Goal: Task Accomplishment & Management: Complete application form

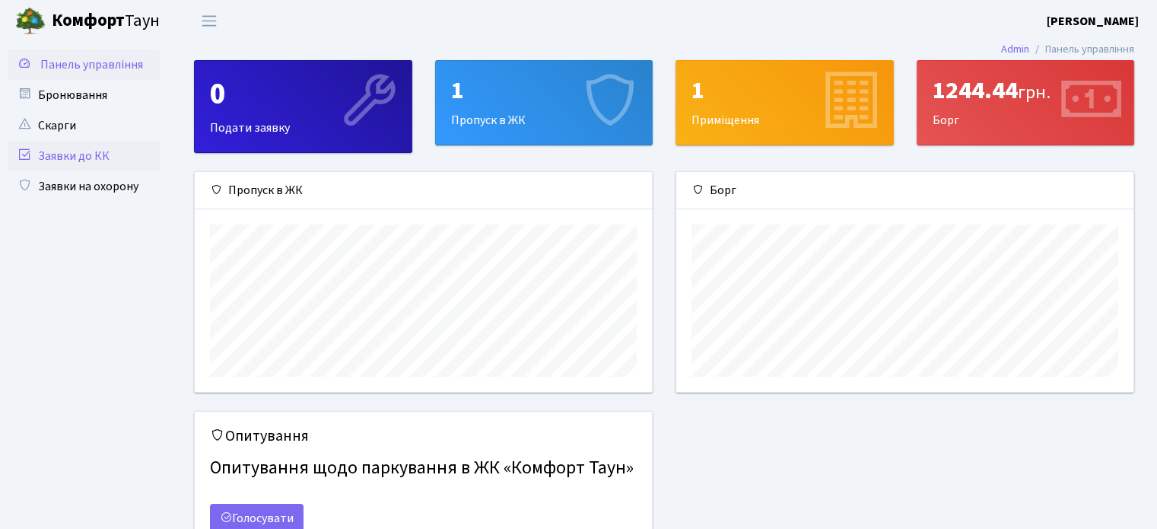
scroll to position [219, 456]
click at [76, 182] on link "Заявки на охорону" at bounding box center [84, 186] width 152 height 30
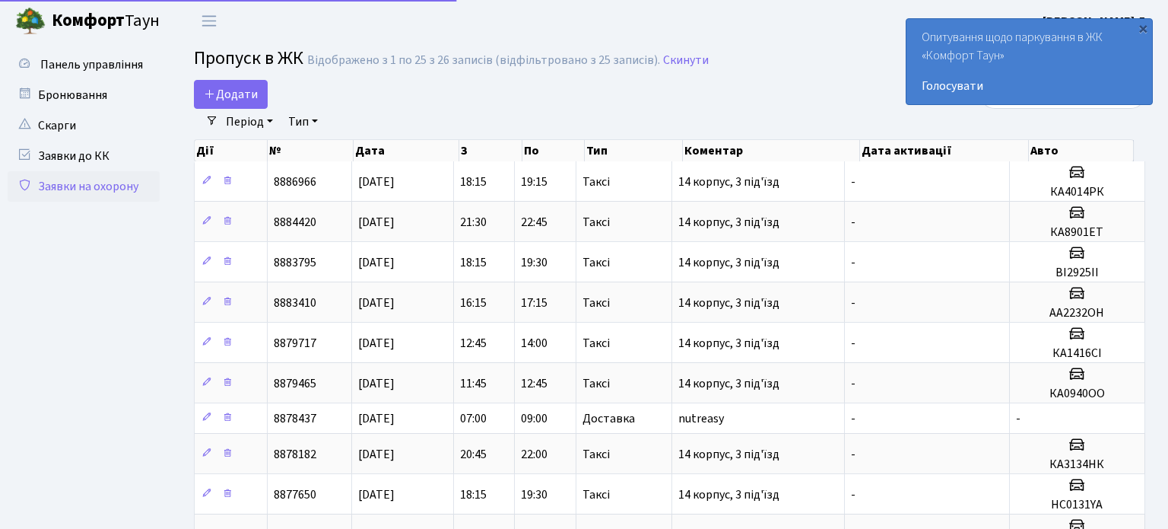
select select "25"
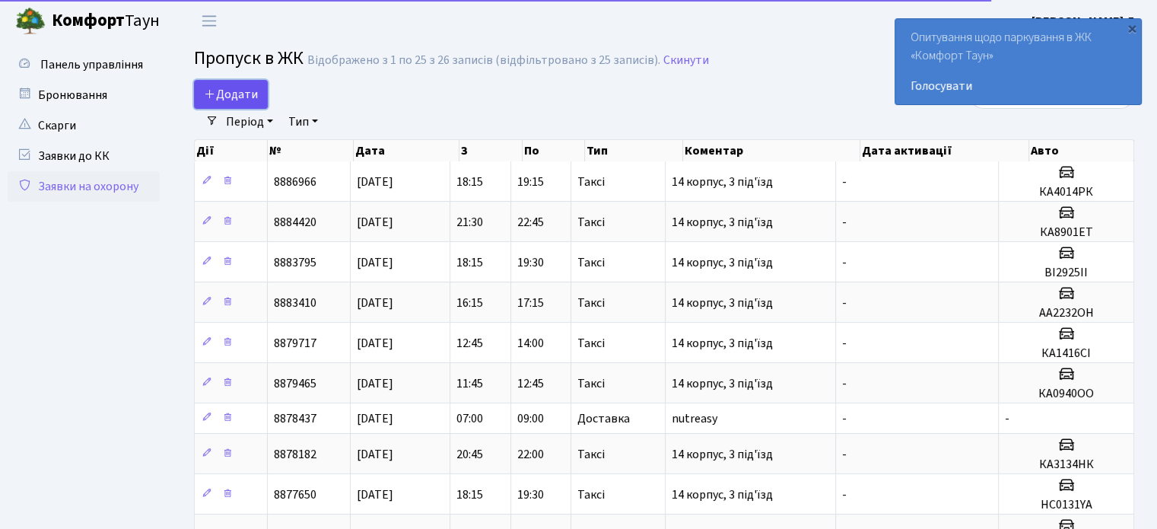
click at [235, 97] on span "Додати" at bounding box center [231, 94] width 54 height 17
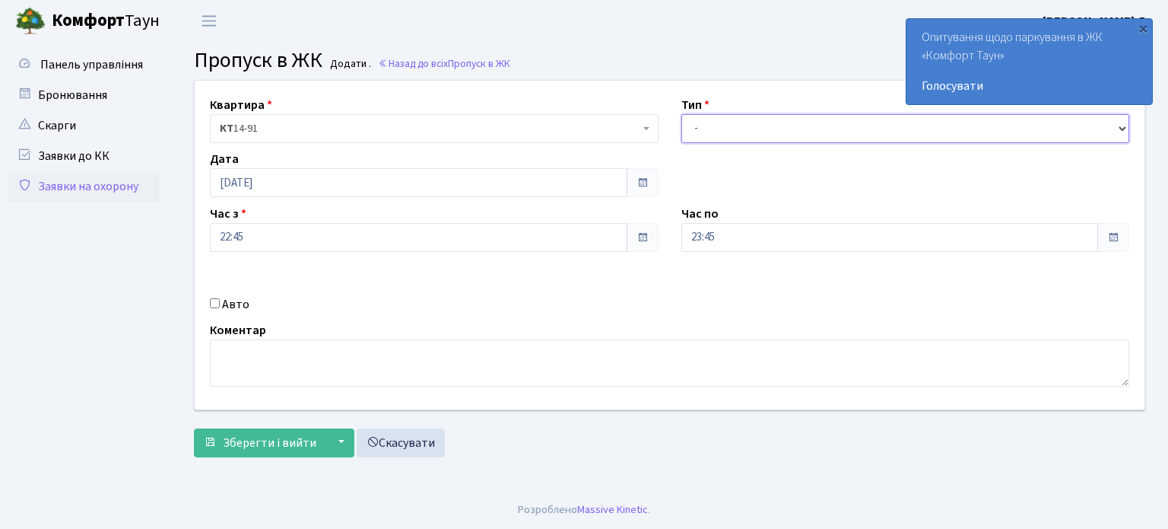
click at [737, 133] on select "- Доставка Таксі Гості Сервіс" at bounding box center [905, 128] width 449 height 29
select select "1"
click at [681, 114] on select "- Доставка Таксі Гості Сервіс" at bounding box center [905, 128] width 449 height 29
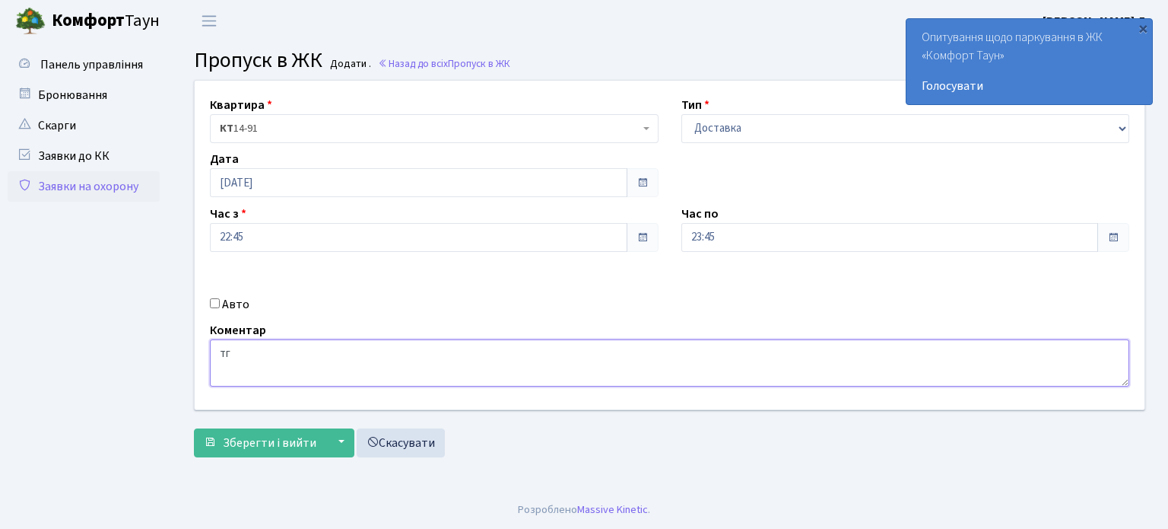
type textarea "т"
type textarea "nutreasy"
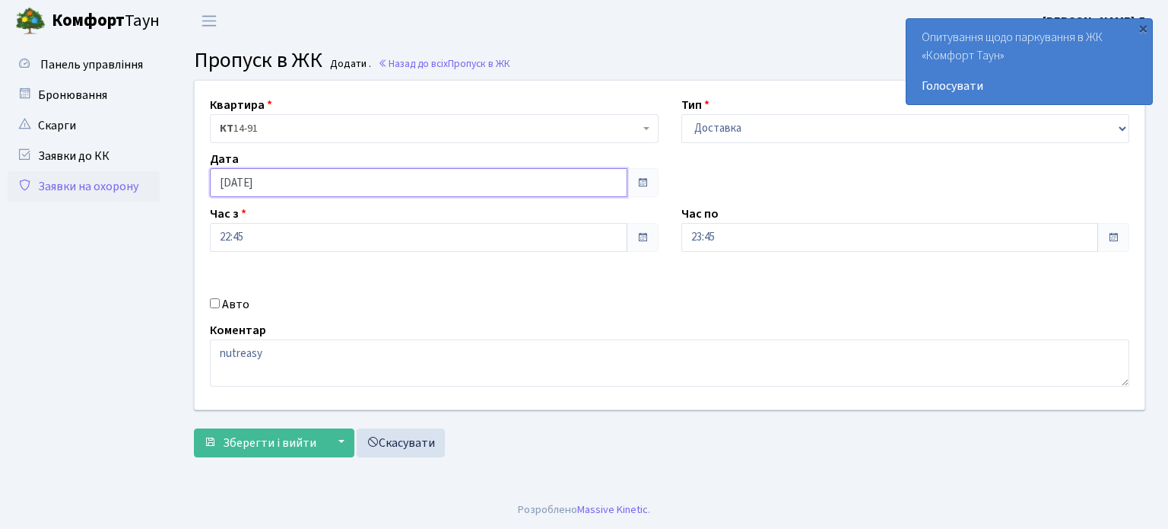
click at [270, 179] on input "[DATE]" at bounding box center [419, 182] width 418 height 29
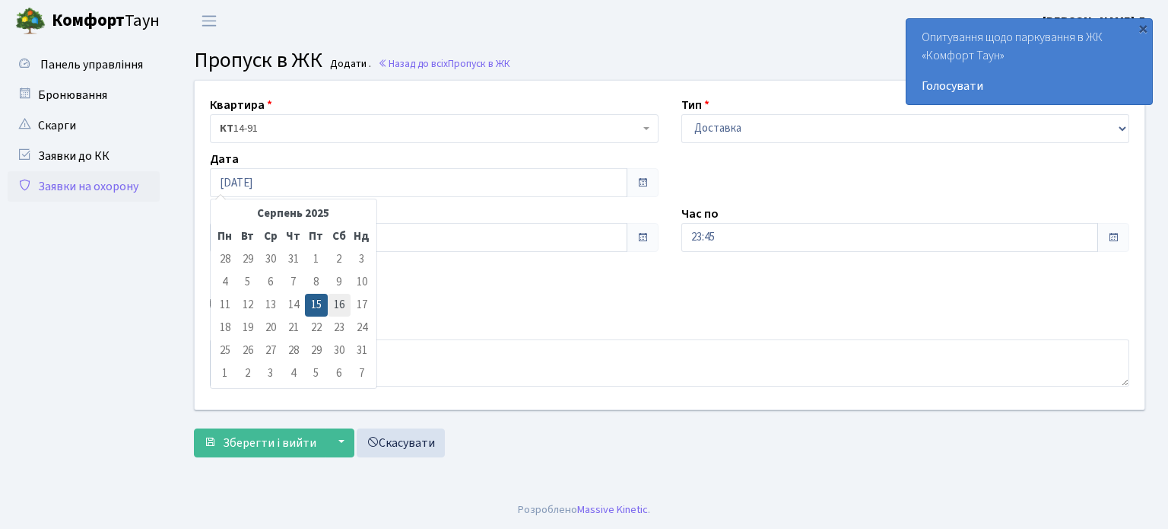
click at [337, 303] on td "16" at bounding box center [339, 305] width 23 height 23
type input "[DATE]"
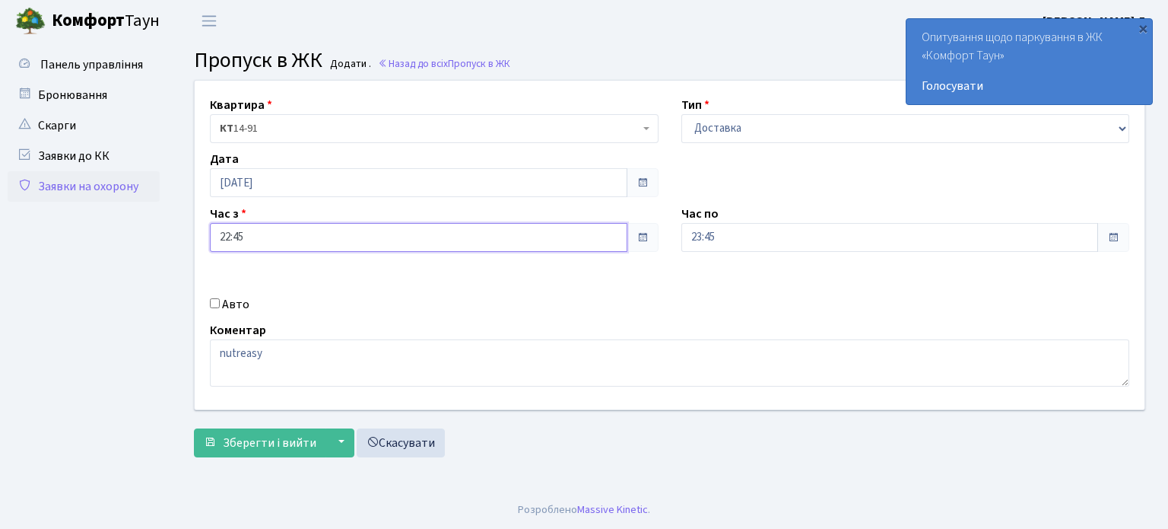
click at [237, 243] on input "22:45" at bounding box center [419, 237] width 418 height 29
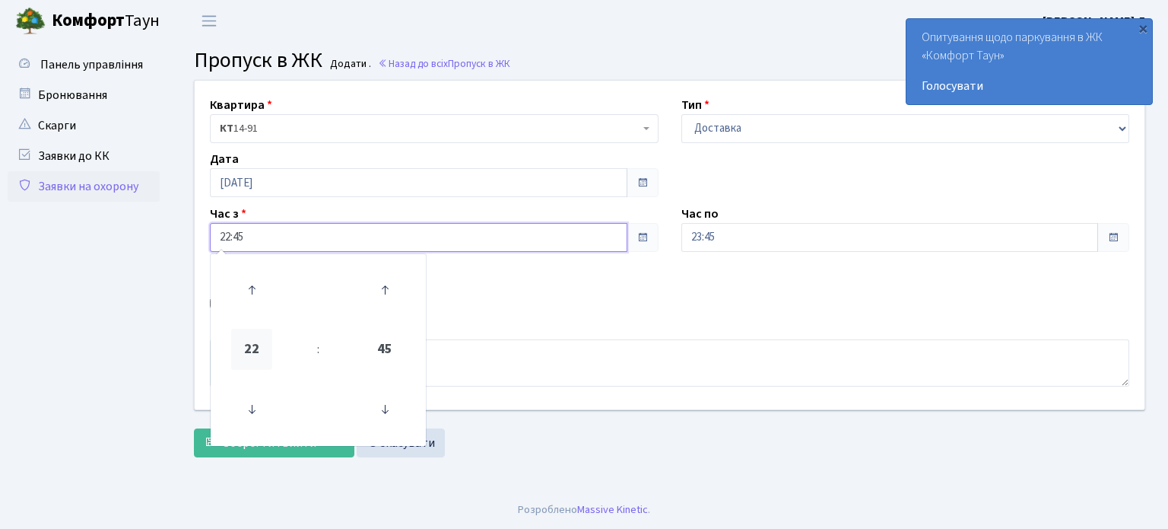
click at [254, 348] on span "22" at bounding box center [251, 349] width 41 height 41
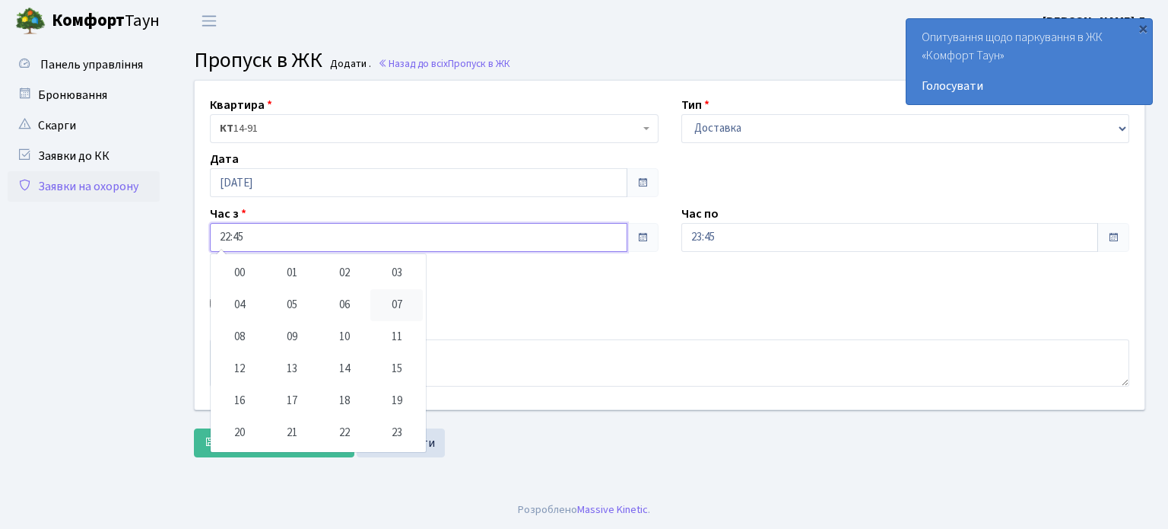
click at [396, 305] on td "07" at bounding box center [396, 305] width 52 height 32
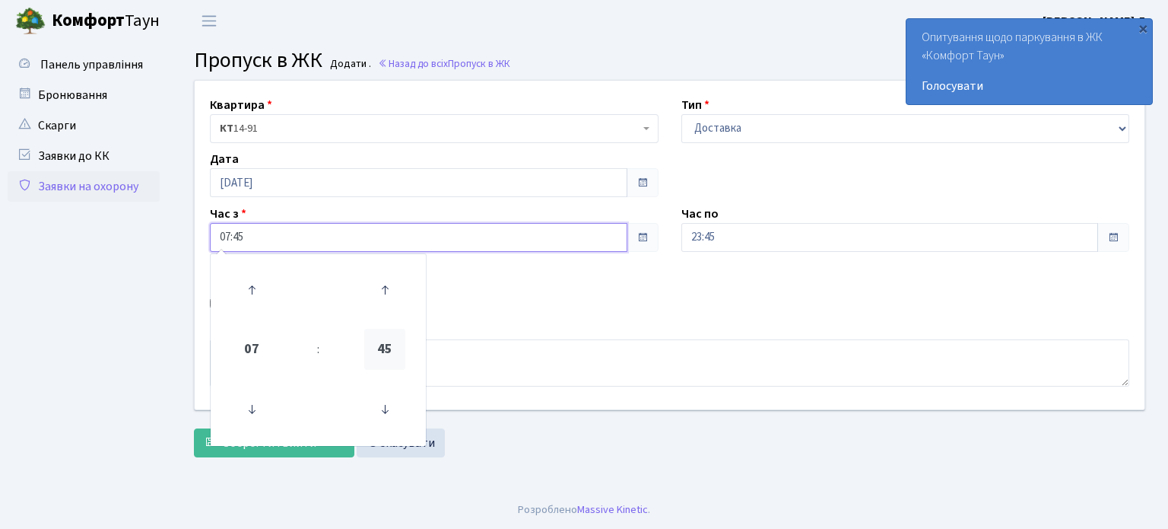
click at [383, 337] on span "45" at bounding box center [384, 349] width 41 height 41
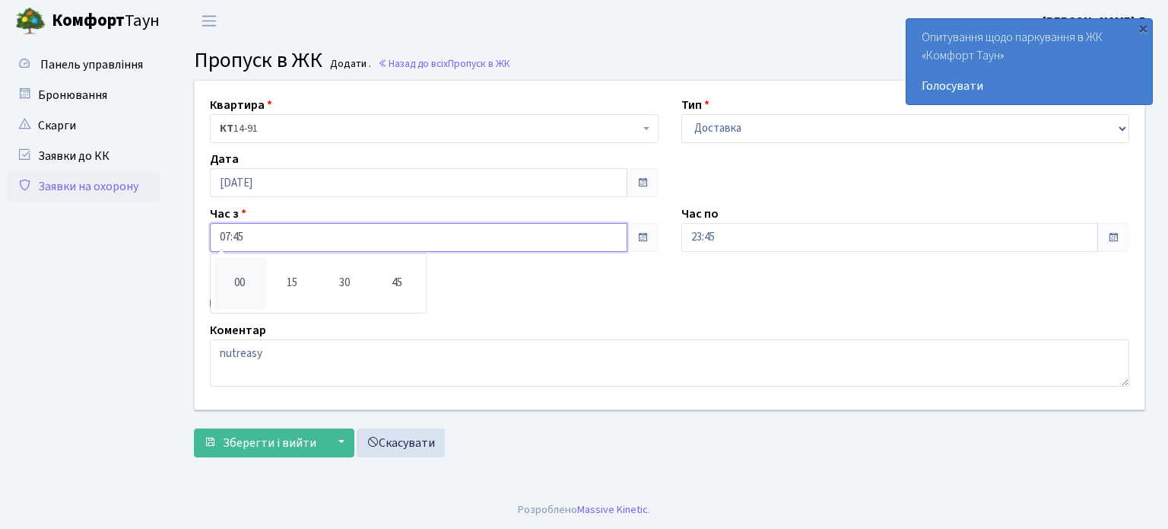
click at [239, 284] on td "00" at bounding box center [240, 283] width 52 height 52
type input "07:00"
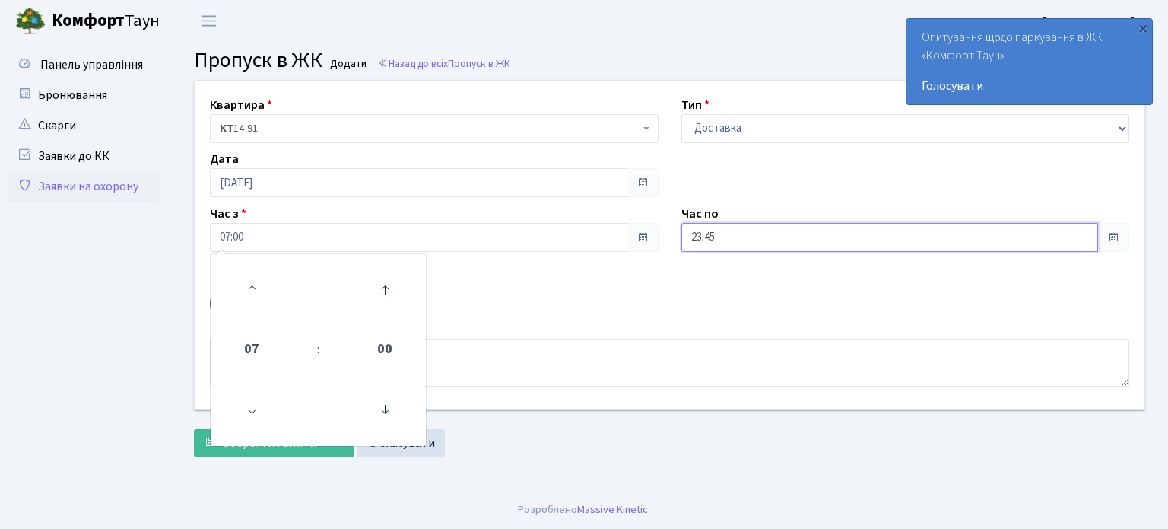
click at [731, 240] on input "23:45" at bounding box center [890, 237] width 418 height 29
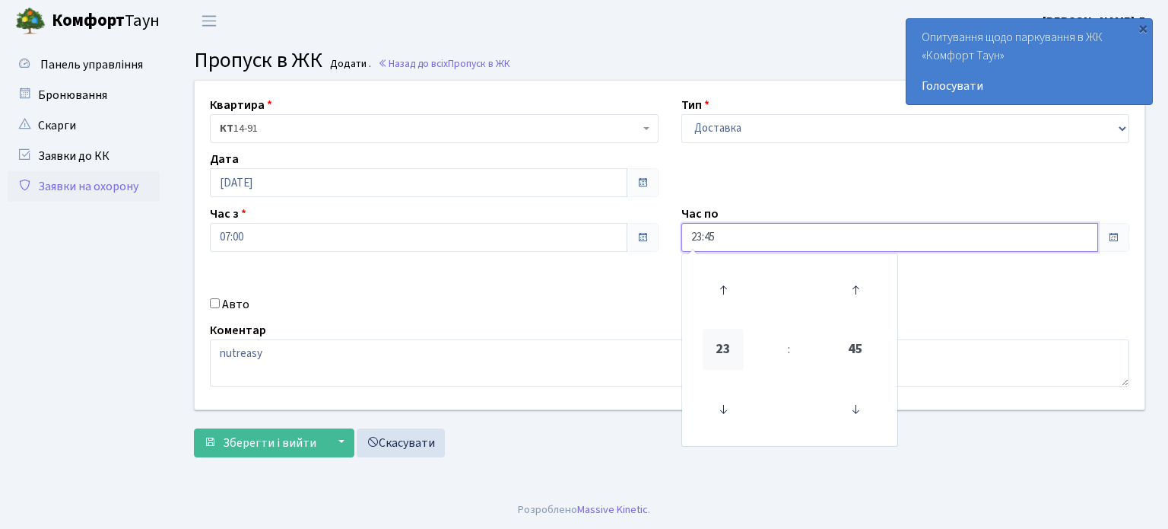
click at [734, 331] on span "23" at bounding box center [723, 349] width 41 height 41
click at [762, 334] on td "09" at bounding box center [763, 337] width 52 height 32
click at [858, 357] on span "45" at bounding box center [855, 349] width 41 height 41
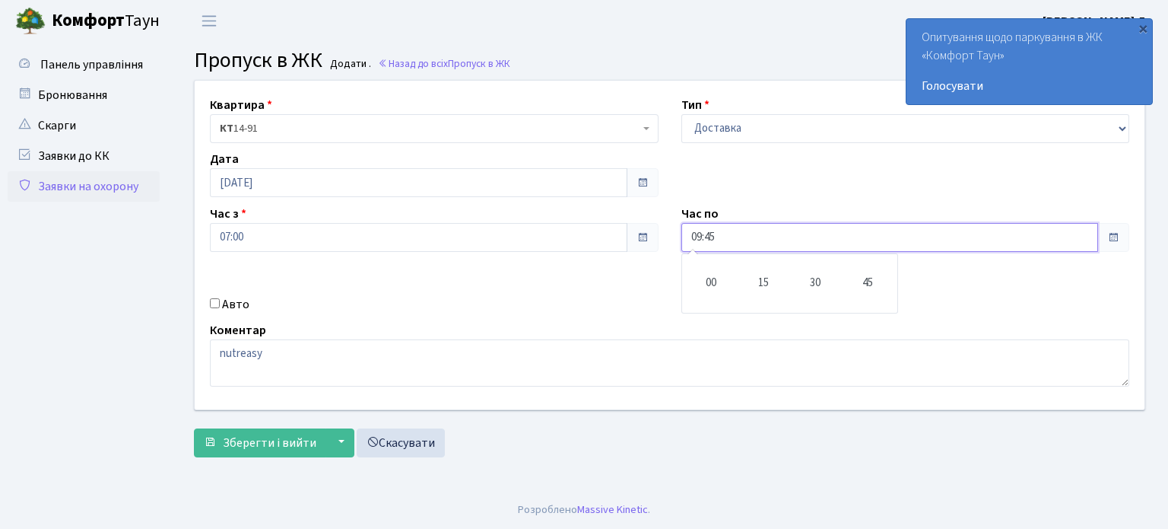
drag, startPoint x: 704, startPoint y: 285, endPoint x: 684, endPoint y: 297, distance: 22.2
click at [704, 285] on td "00" at bounding box center [711, 283] width 52 height 52
type input "09:00"
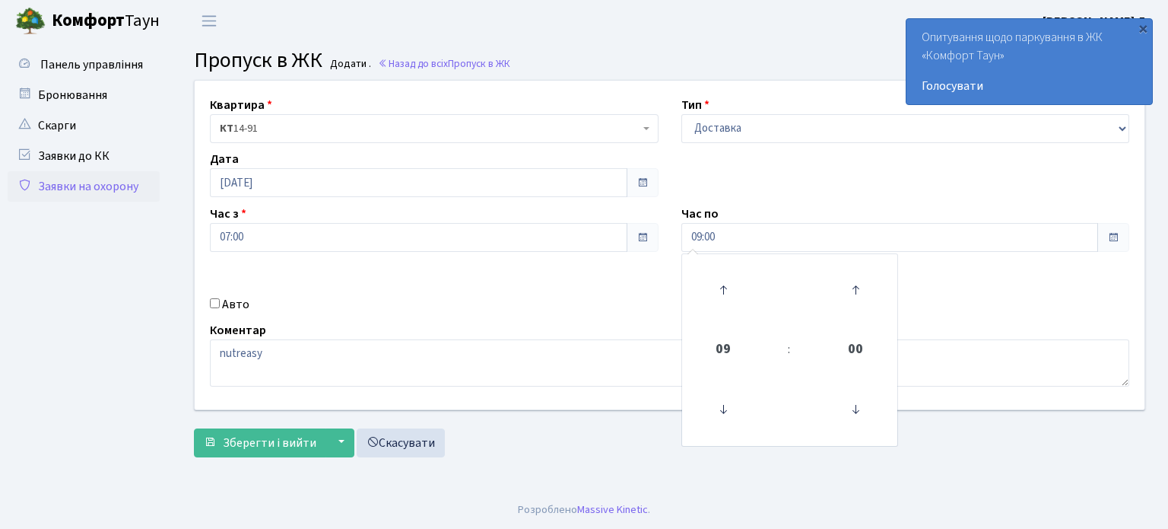
click at [588, 321] on div "Коментар nutreasy" at bounding box center [670, 353] width 942 height 65
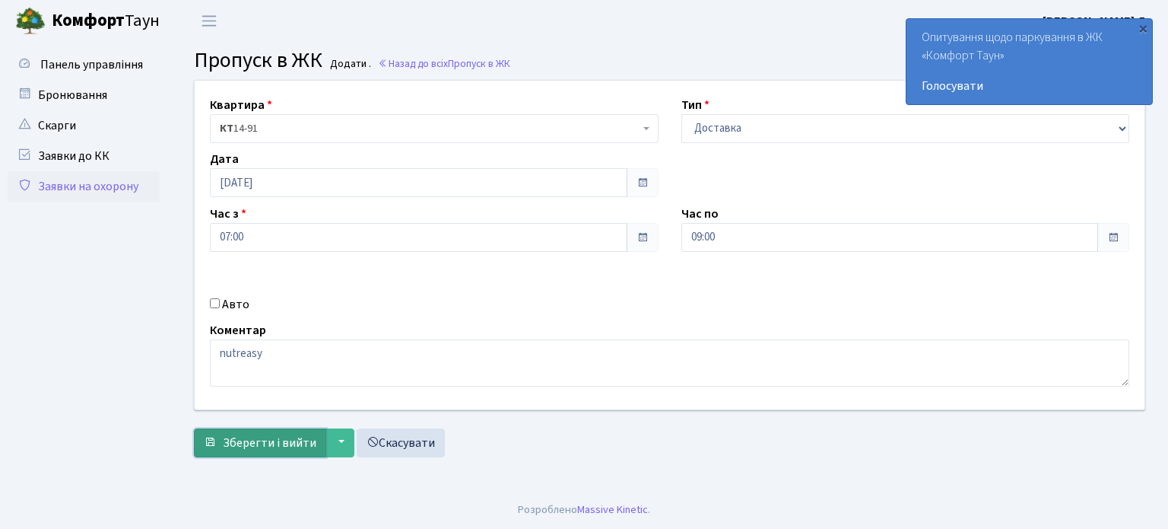
click at [245, 437] on span "Зберегти і вийти" at bounding box center [270, 442] width 94 height 17
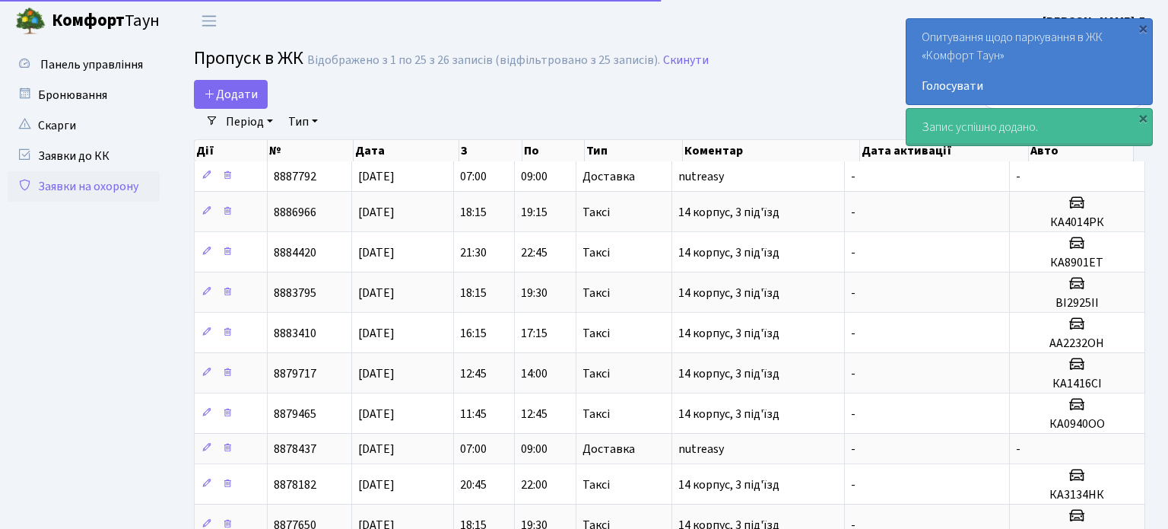
select select "25"
